Goal: Information Seeking & Learning: Learn about a topic

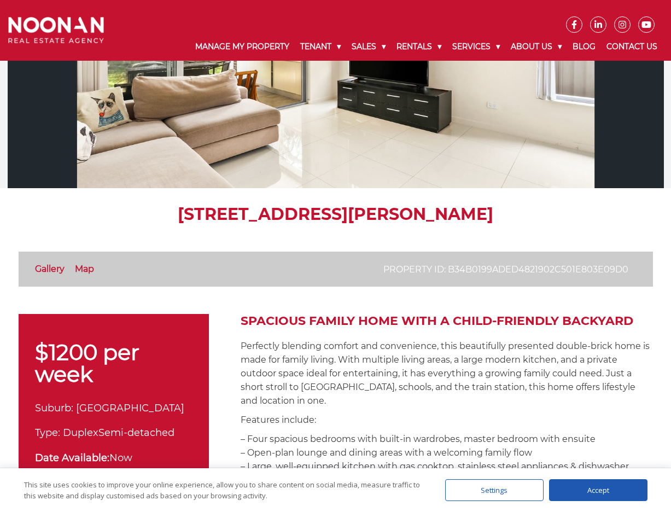
scroll to position [109, 0]
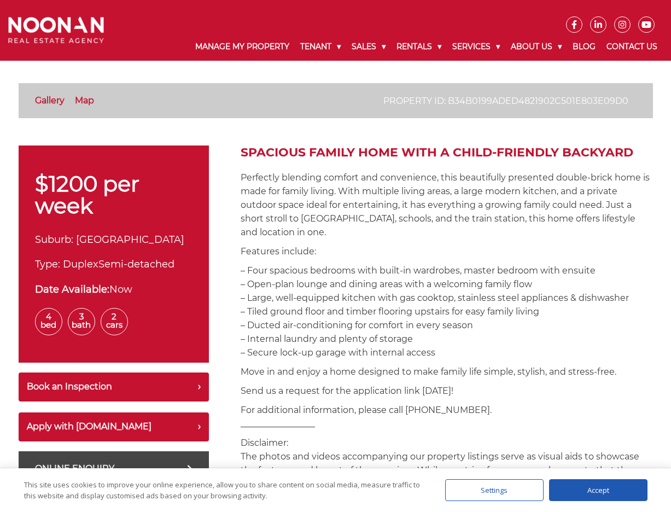
scroll to position [273, 0]
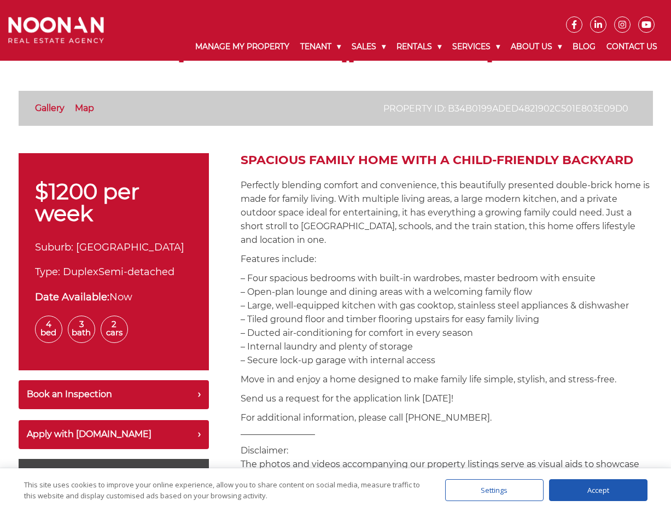
click at [552, 234] on p "Perfectly blending comfort and convenience, this beautifully presented double-b…" at bounding box center [447, 212] width 412 height 68
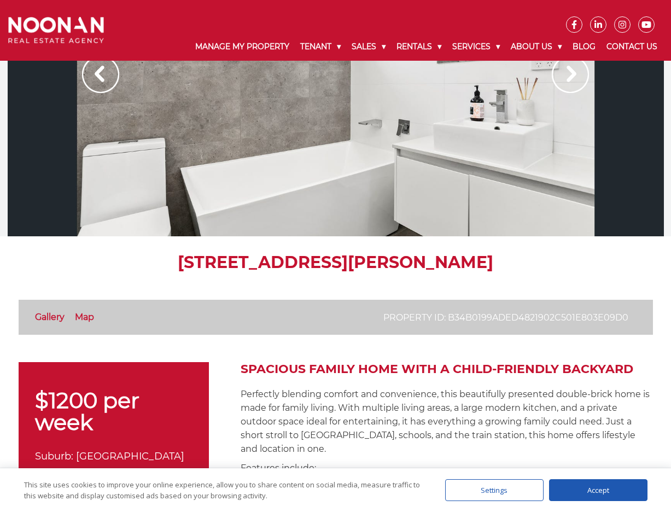
scroll to position [0, 0]
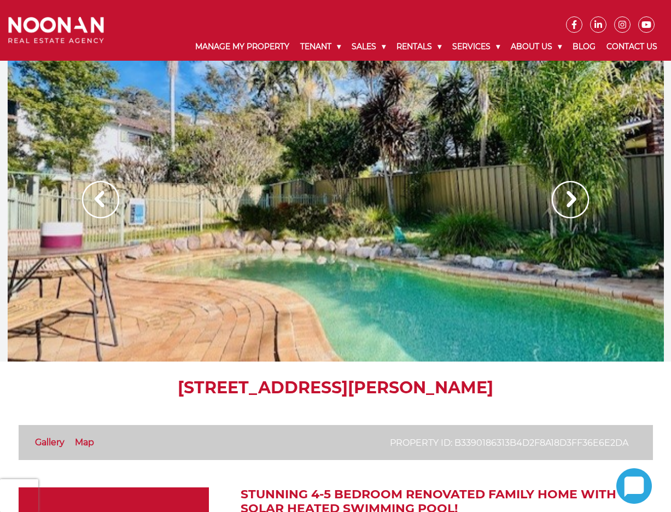
click at [566, 197] on img at bounding box center [570, 199] width 37 height 37
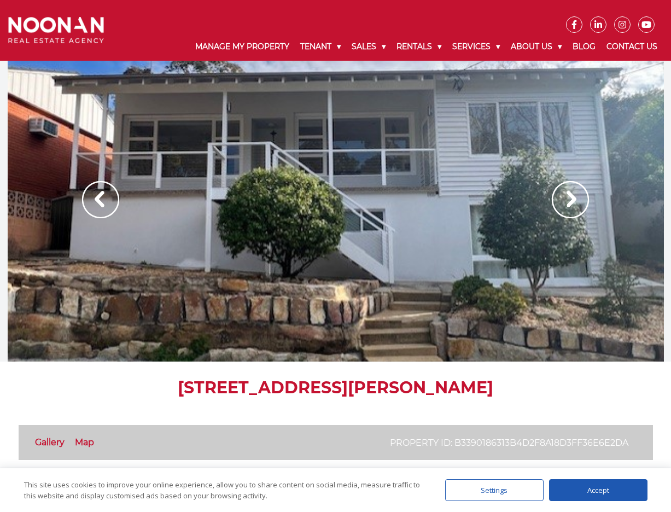
click at [566, 197] on img at bounding box center [570, 199] width 37 height 37
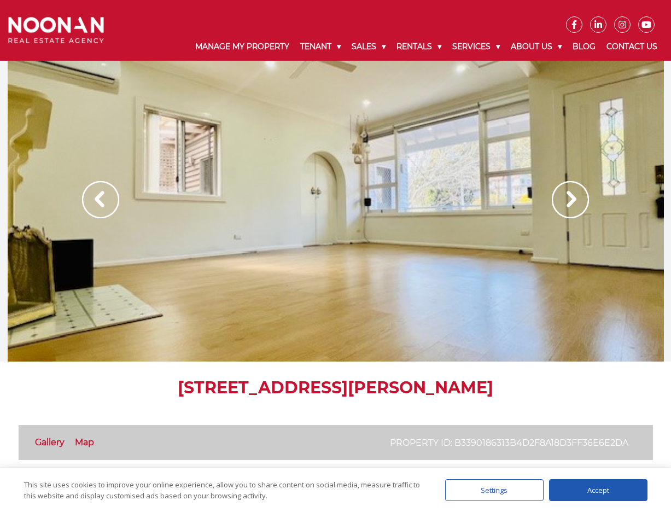
click at [566, 197] on img at bounding box center [570, 199] width 37 height 37
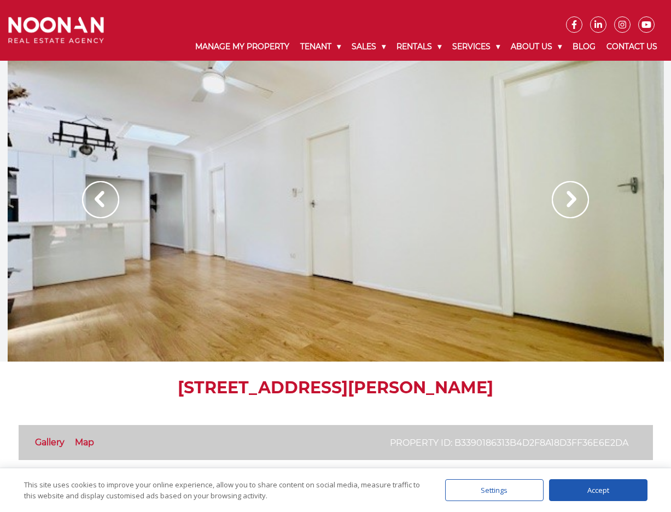
click at [566, 197] on img at bounding box center [570, 199] width 37 height 37
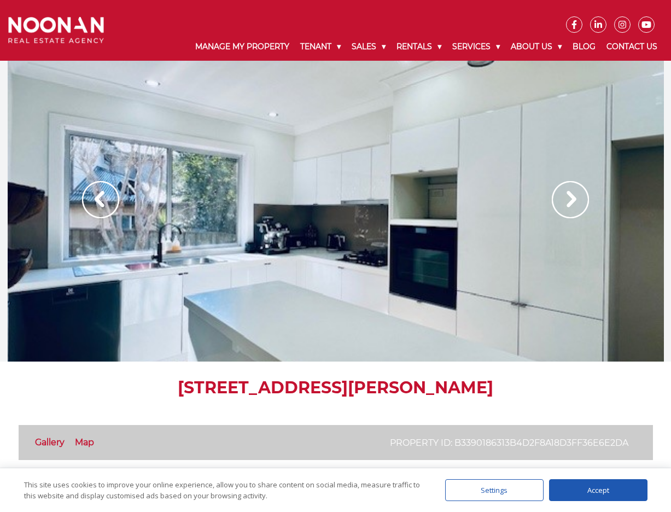
click at [568, 199] on img at bounding box center [570, 199] width 37 height 37
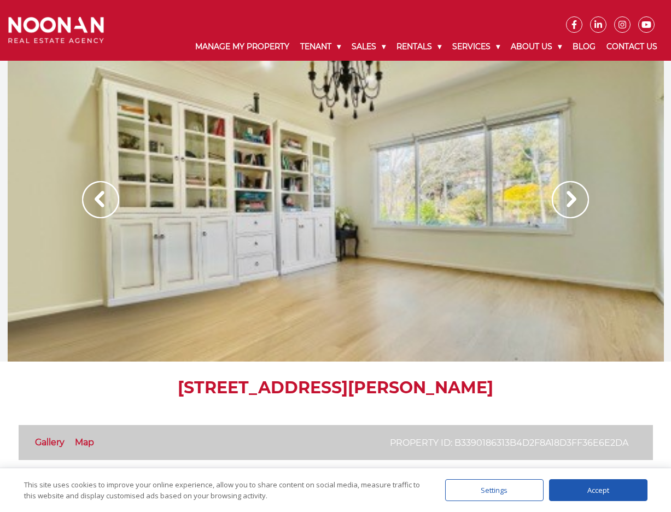
click at [568, 199] on img at bounding box center [570, 199] width 37 height 37
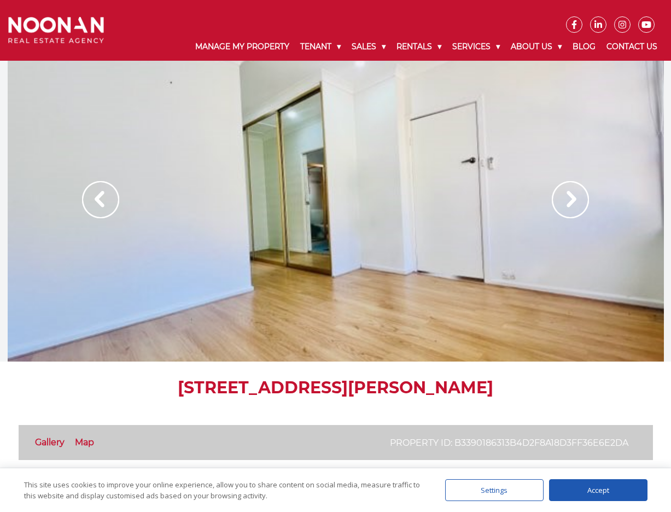
click at [568, 199] on img at bounding box center [570, 199] width 37 height 37
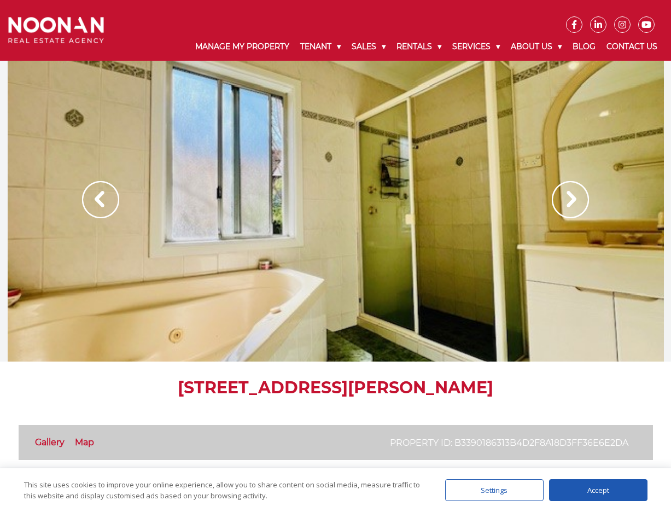
click at [568, 199] on img at bounding box center [570, 199] width 37 height 37
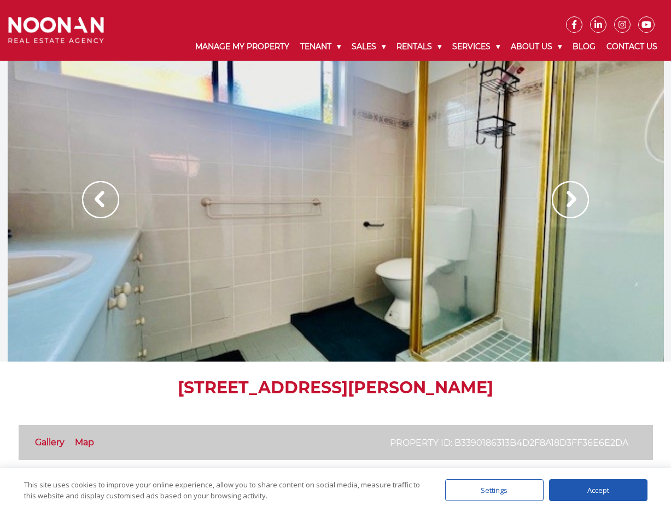
click at [568, 199] on img at bounding box center [570, 199] width 37 height 37
